Goal: Transaction & Acquisition: Purchase product/service

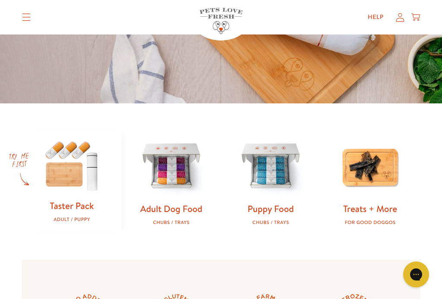
click at [161, 179] on img at bounding box center [171, 167] width 72 height 72
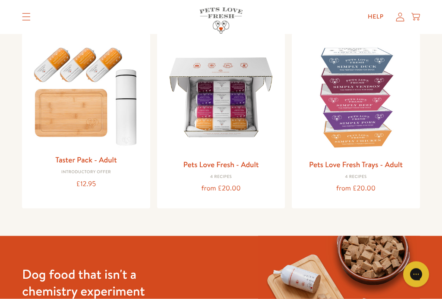
scroll to position [97, 0]
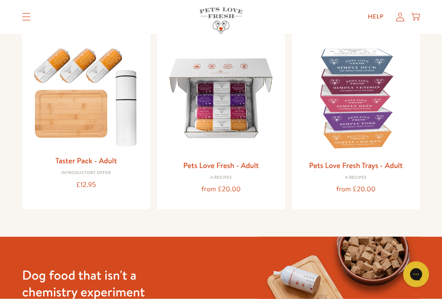
click at [239, 129] on img at bounding box center [221, 98] width 114 height 114
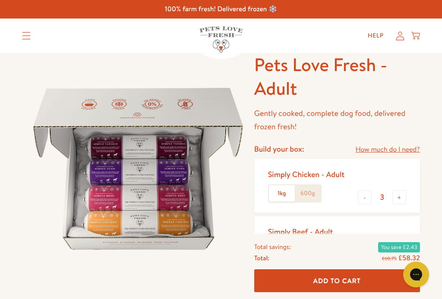
click at [309, 194] on label "600g" at bounding box center [308, 194] width 26 height 16
click at [0, 0] on input "600g" at bounding box center [0, 0] width 0 height 0
click at [404, 195] on button "+" at bounding box center [399, 198] width 14 height 14
click at [405, 192] on button "+" at bounding box center [399, 198] width 14 height 14
click at [404, 194] on button "+" at bounding box center [399, 198] width 14 height 14
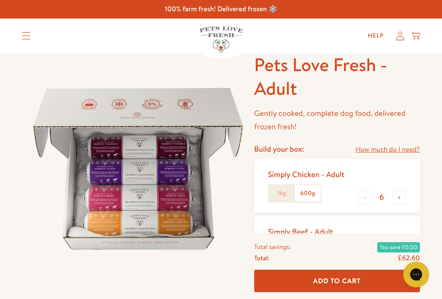
click at [403, 195] on button "+" at bounding box center [399, 198] width 14 height 14
click at [404, 195] on button "+" at bounding box center [399, 198] width 14 height 14
type input "9"
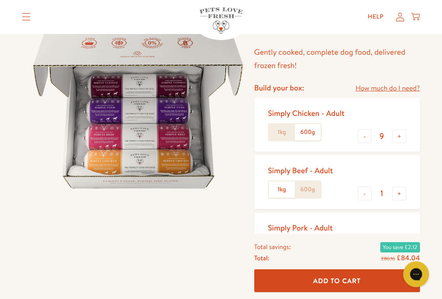
click at [365, 189] on button "-" at bounding box center [365, 194] width 14 height 14
type input "0"
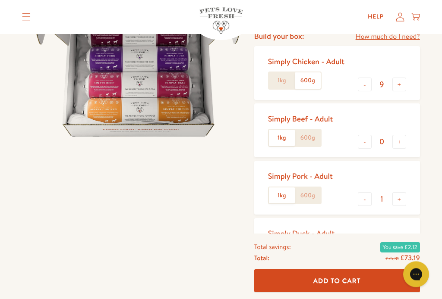
click at [362, 196] on button "-" at bounding box center [365, 200] width 14 height 14
type input "0"
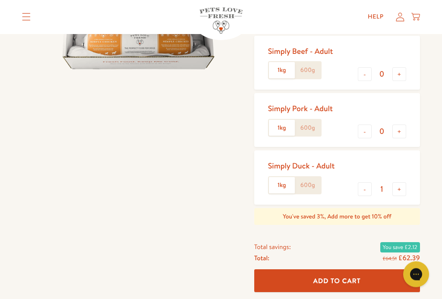
click at [367, 183] on button "-" at bounding box center [365, 190] width 14 height 14
type input "0"
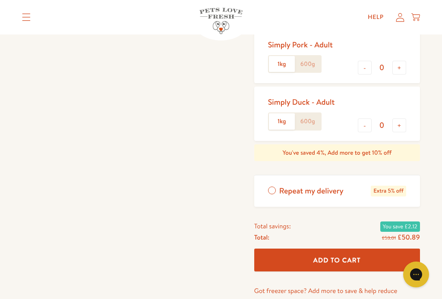
scroll to position [258, 0]
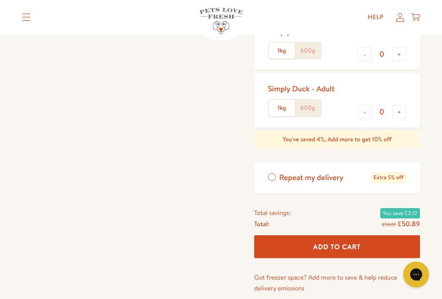
click at [376, 238] on button "Add To Cart" at bounding box center [337, 247] width 166 height 23
